Goal: Navigation & Orientation: Find specific page/section

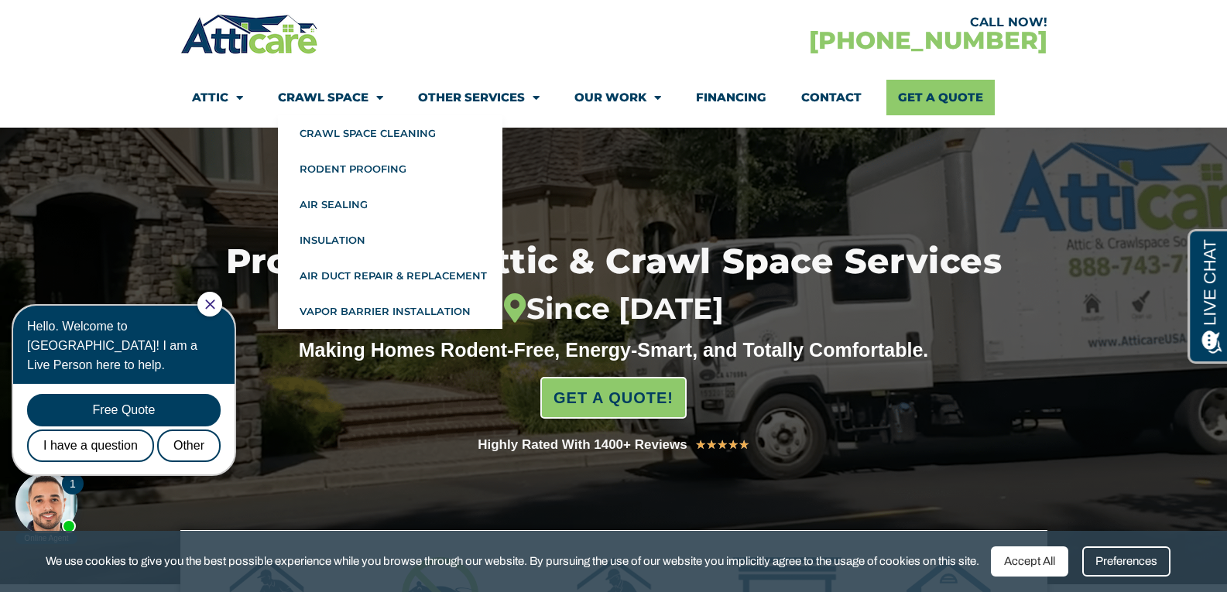
click at [367, 97] on link "Crawl Space" at bounding box center [330, 98] width 105 height 36
click at [214, 307] on icon "Close Chat" at bounding box center [209, 304] width 9 height 9
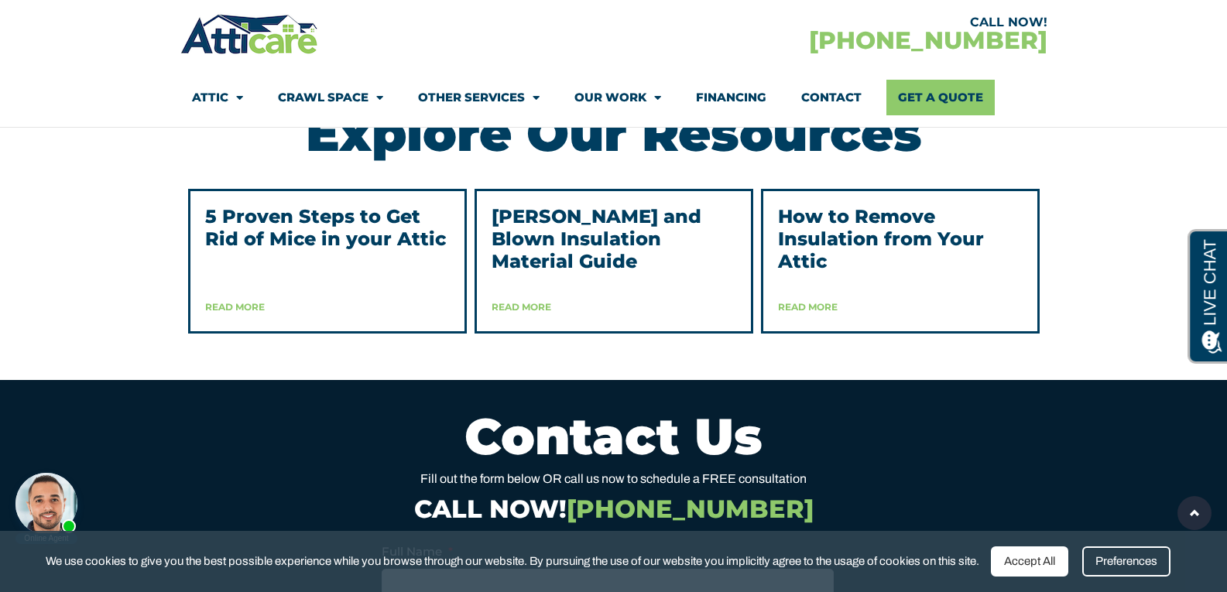
scroll to position [3832, 0]
